Goal: Information Seeking & Learning: Learn about a topic

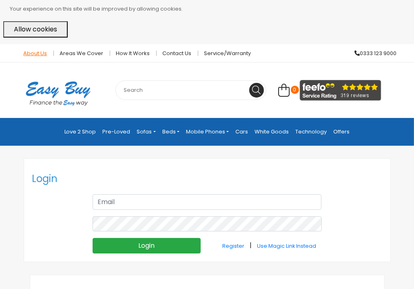
click at [40, 55] on link "About Us" at bounding box center [36, 53] width 36 height 5
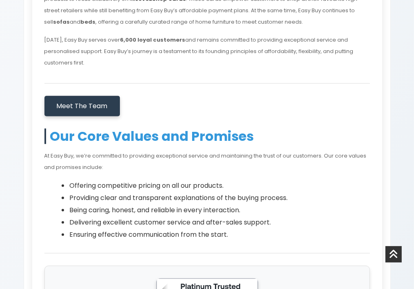
scroll to position [406, 0]
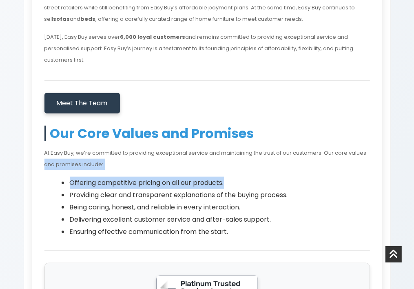
drag, startPoint x: 395, startPoint y: 145, endPoint x: 416, endPoint y: 152, distance: 22.5
click at [414, 152] on html "Your experience on this site will be improved by allowing cookies. Allow cookie…" at bounding box center [207, 251] width 414 height 1315
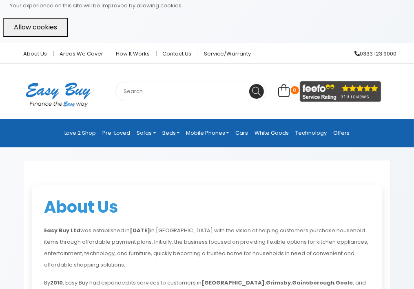
scroll to position [0, 0]
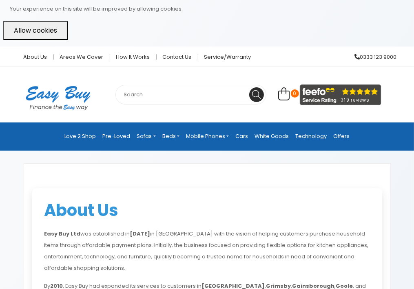
drag, startPoint x: 410, startPoint y: 0, endPoint x: 389, endPoint y: -24, distance: 31.9
